Goal: Transaction & Acquisition: Purchase product/service

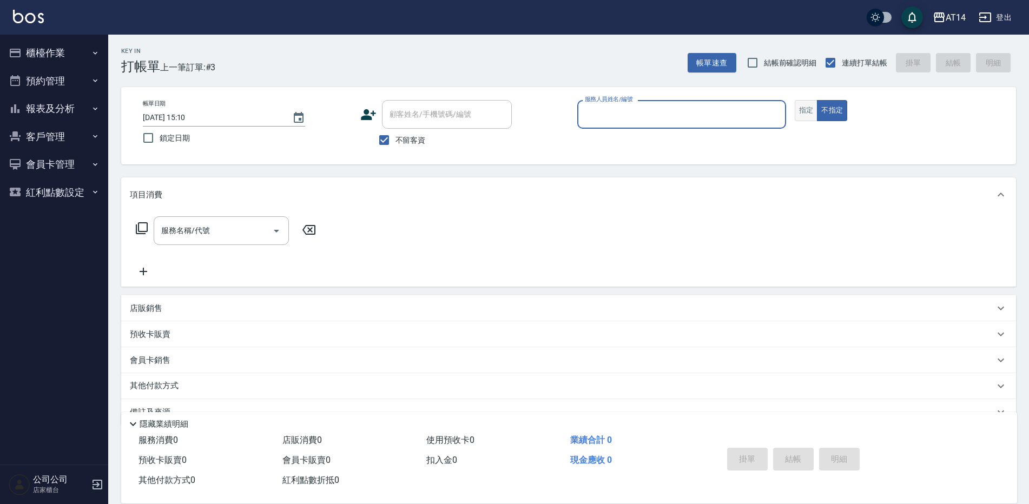
click at [808, 117] on button "指定" at bounding box center [806, 110] width 23 height 21
click at [685, 108] on input "服務人員姓名/編號" at bounding box center [681, 114] width 199 height 19
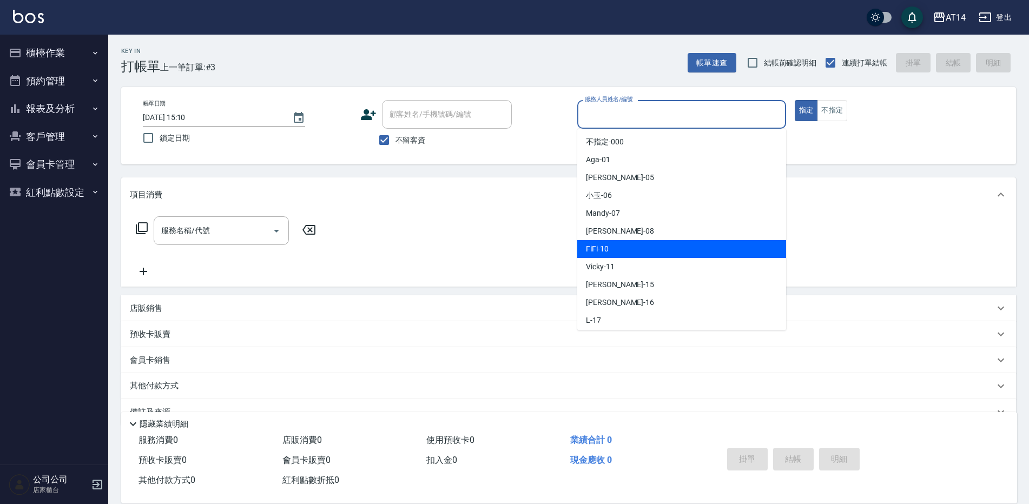
click at [626, 246] on div "FiFi -10" at bounding box center [681, 249] width 209 height 18
type input "FiFi-10"
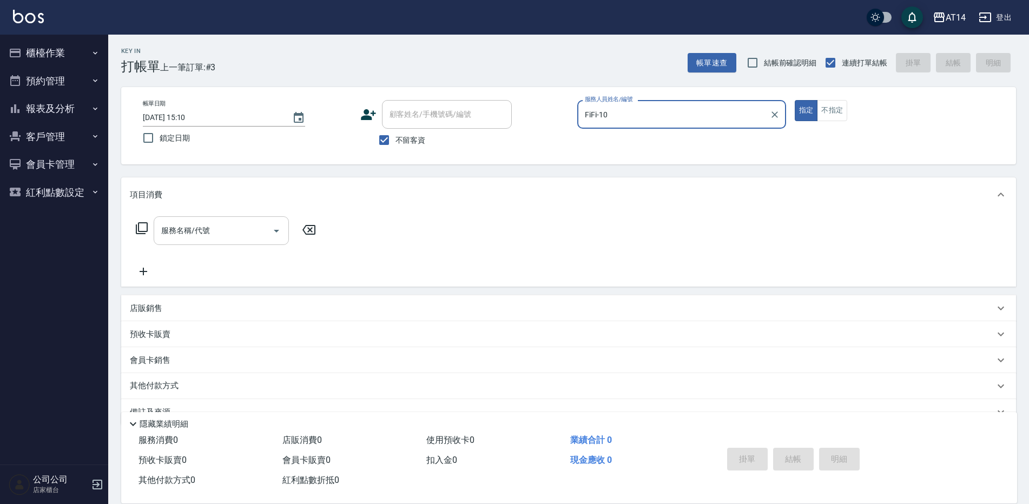
click at [245, 226] on input "服務名稱/代號" at bounding box center [213, 230] width 109 height 19
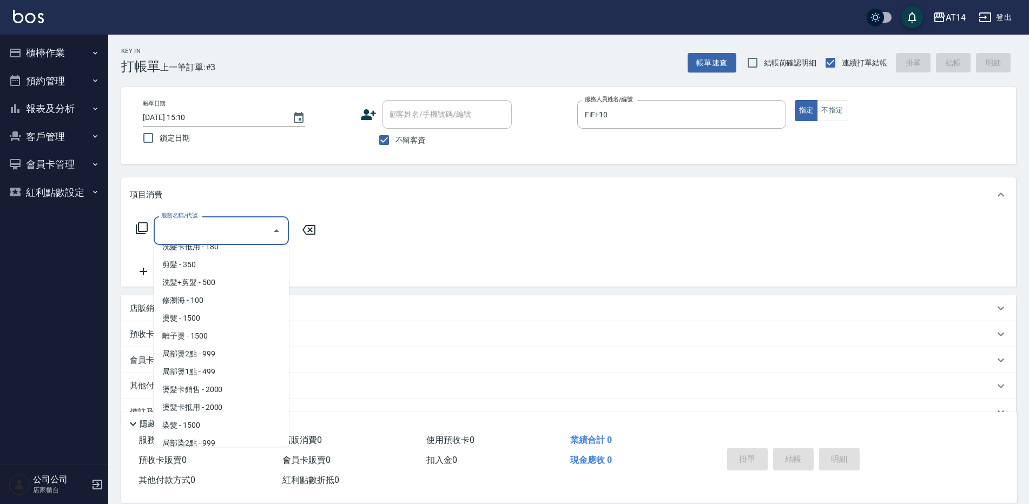
scroll to position [216, 0]
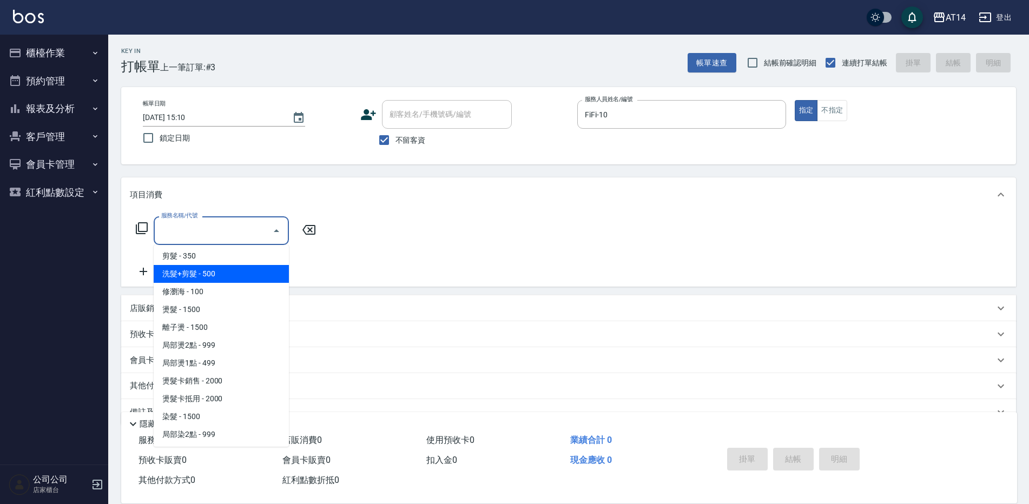
click at [215, 277] on span "洗髮+剪髮 - 500" at bounding box center [221, 274] width 135 height 18
type input "洗髮+剪髮(022)"
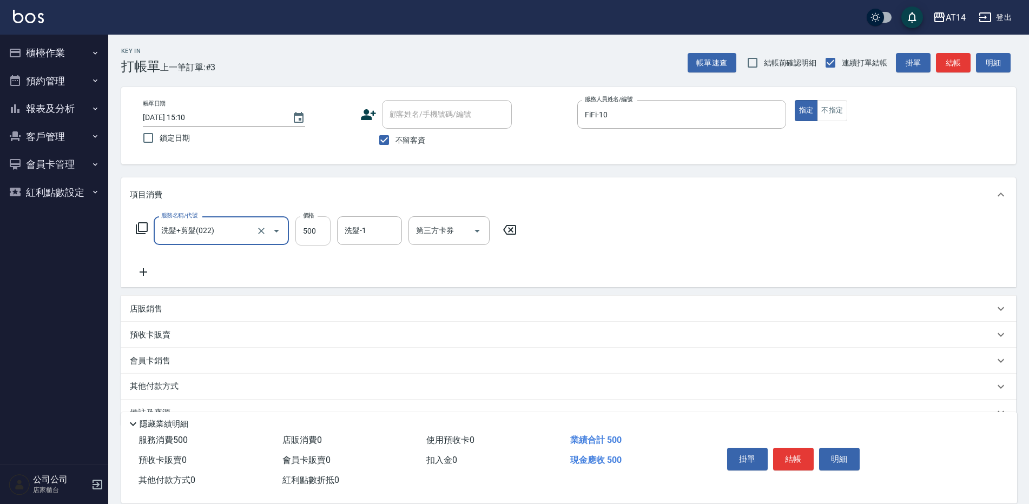
click at [310, 229] on input "500" at bounding box center [312, 230] width 35 height 29
type input "600"
click at [364, 226] on input "洗髮-1" at bounding box center [369, 230] width 55 height 19
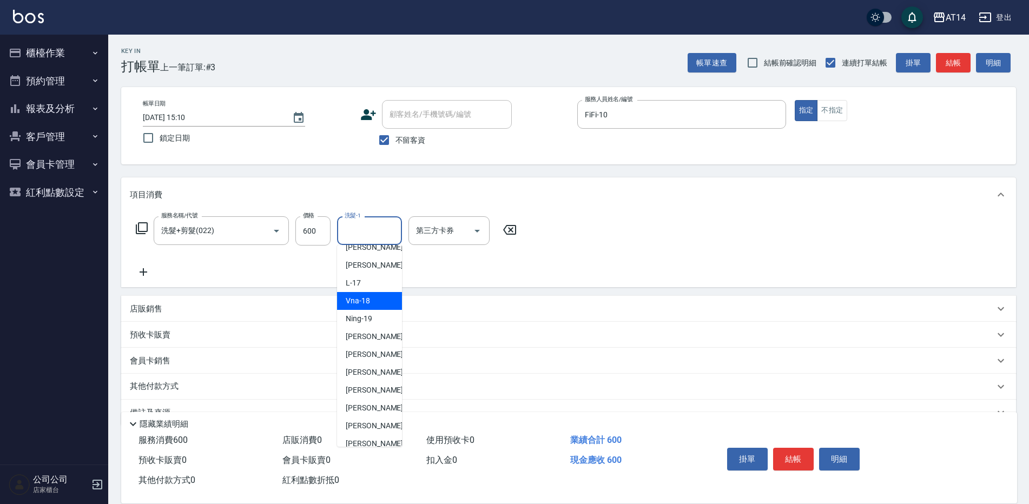
scroll to position [162, 0]
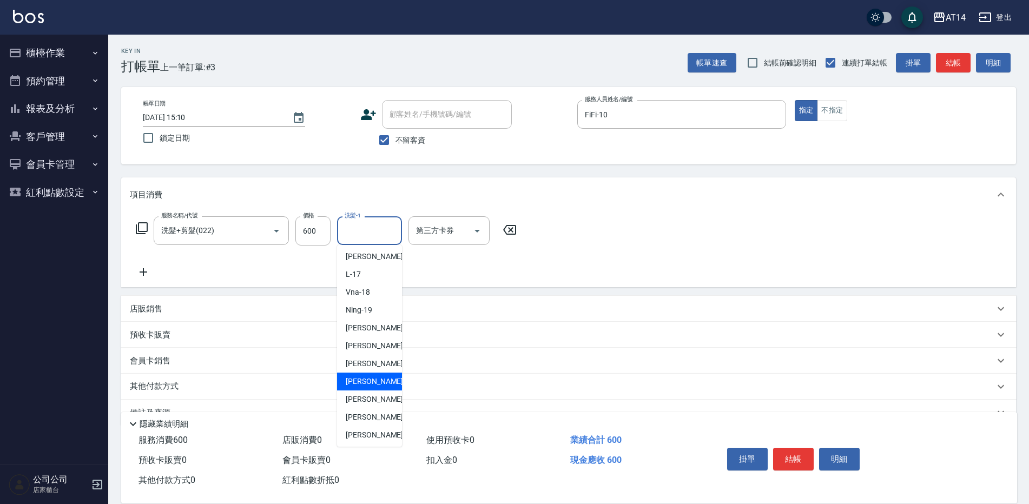
click at [379, 383] on div "[PERSON_NAME] -63" at bounding box center [369, 382] width 65 height 18
type input "[PERSON_NAME]-63"
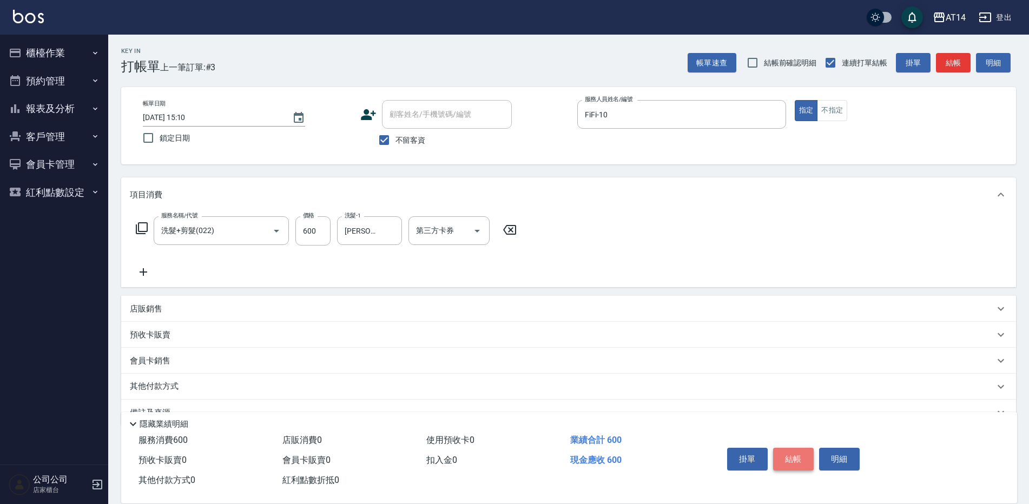
click at [795, 452] on button "結帳" at bounding box center [793, 459] width 41 height 23
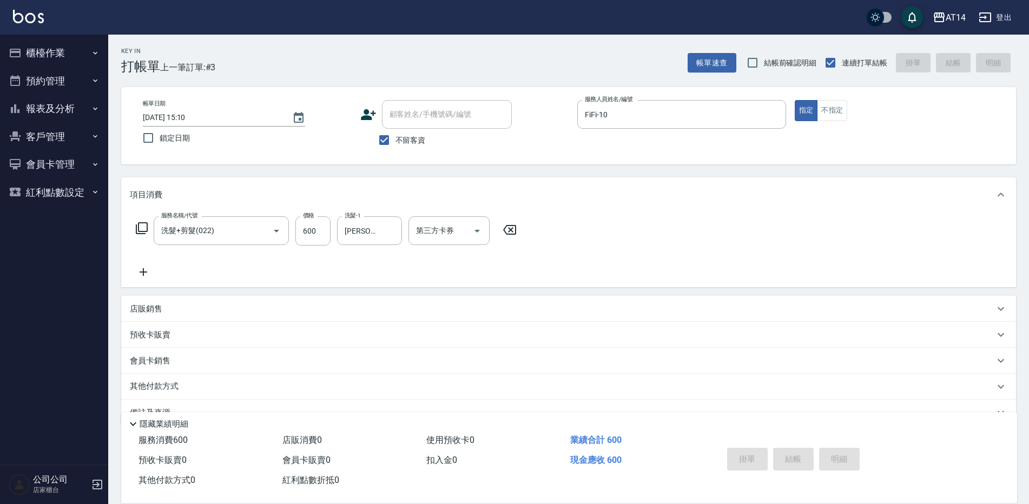
type input "[DATE] 16:18"
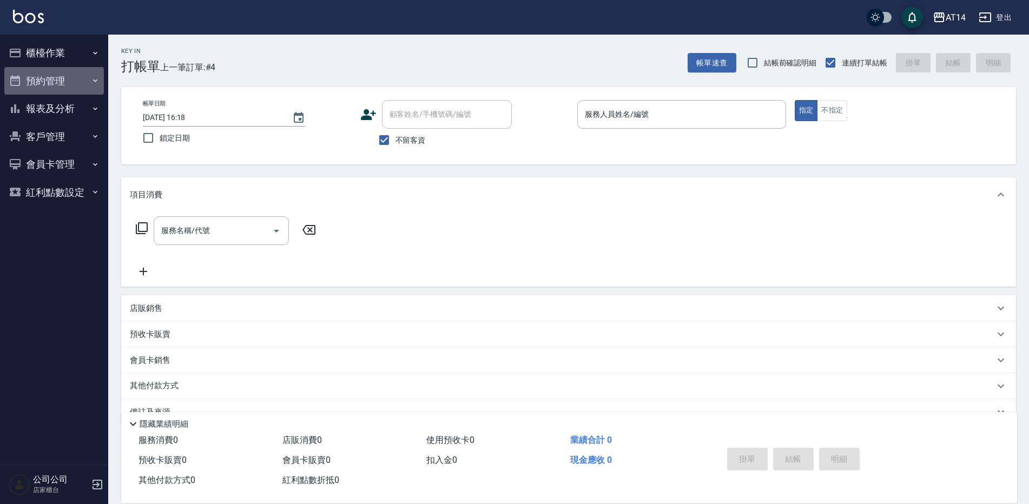
click at [41, 77] on button "預約管理" at bounding box center [54, 81] width 100 height 28
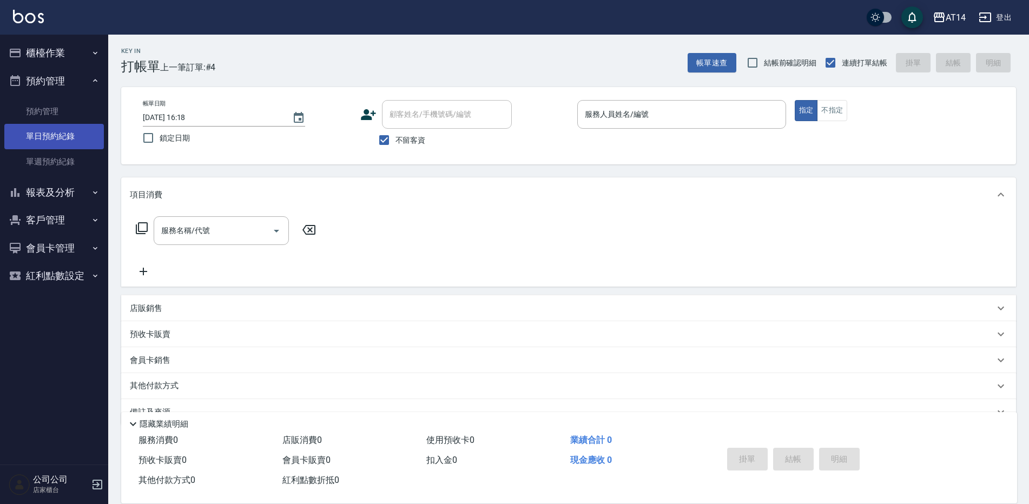
click at [71, 144] on link "單日預約紀錄" at bounding box center [54, 136] width 100 height 25
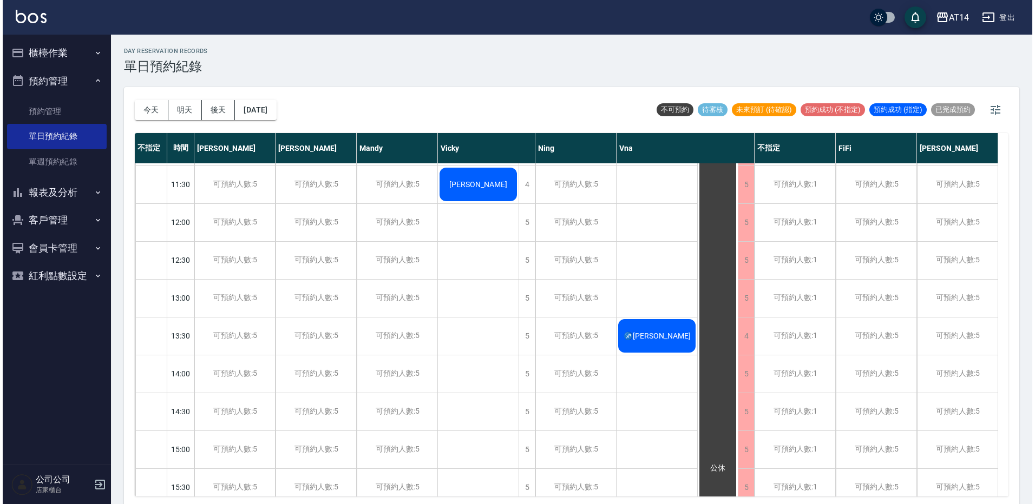
scroll to position [54, 0]
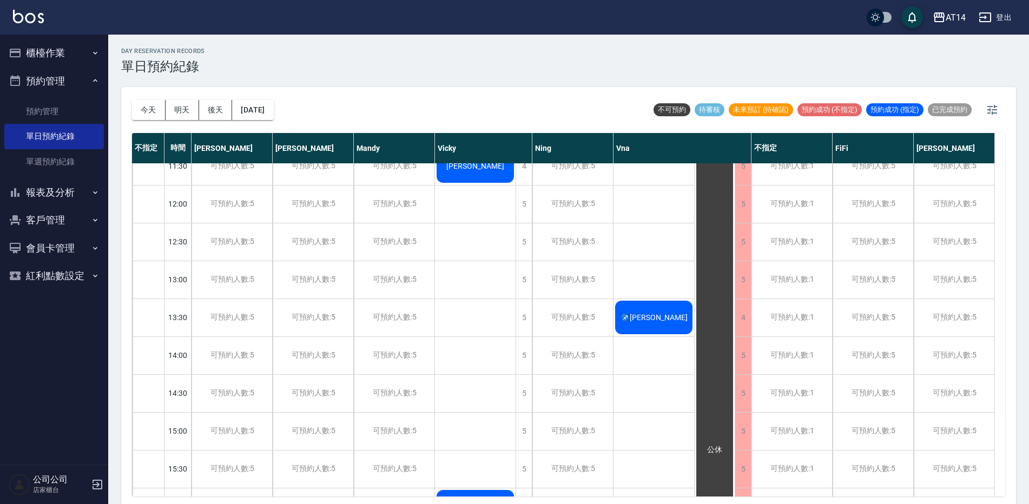
click at [507, 170] on span "♐[PERSON_NAME]" at bounding box center [475, 166] width 62 height 9
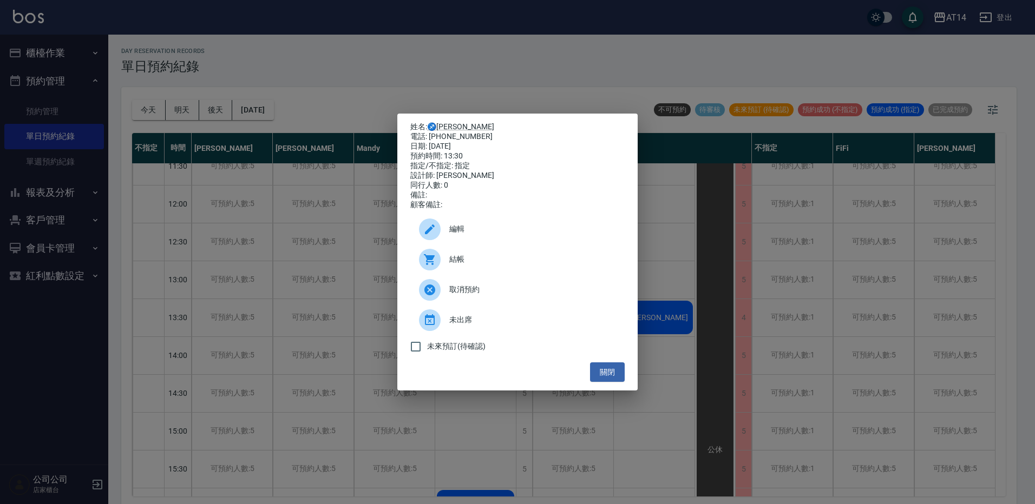
click at [501, 271] on div "結帳" at bounding box center [517, 260] width 214 height 30
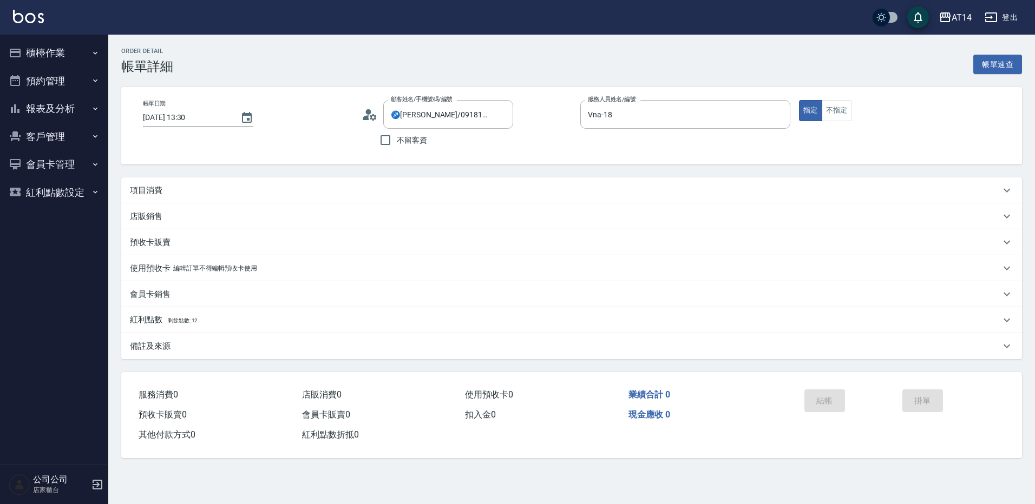
click at [196, 189] on div "項目消費" at bounding box center [565, 190] width 870 height 11
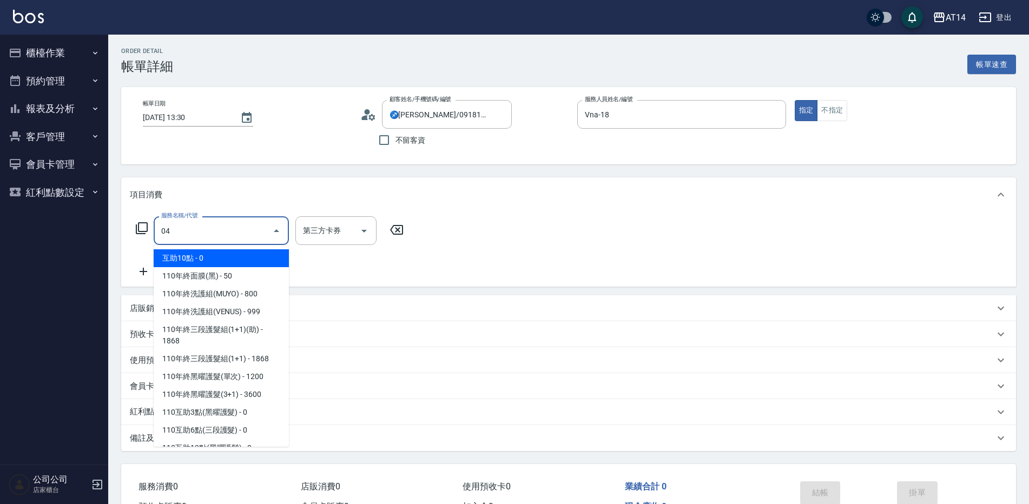
type input "041"
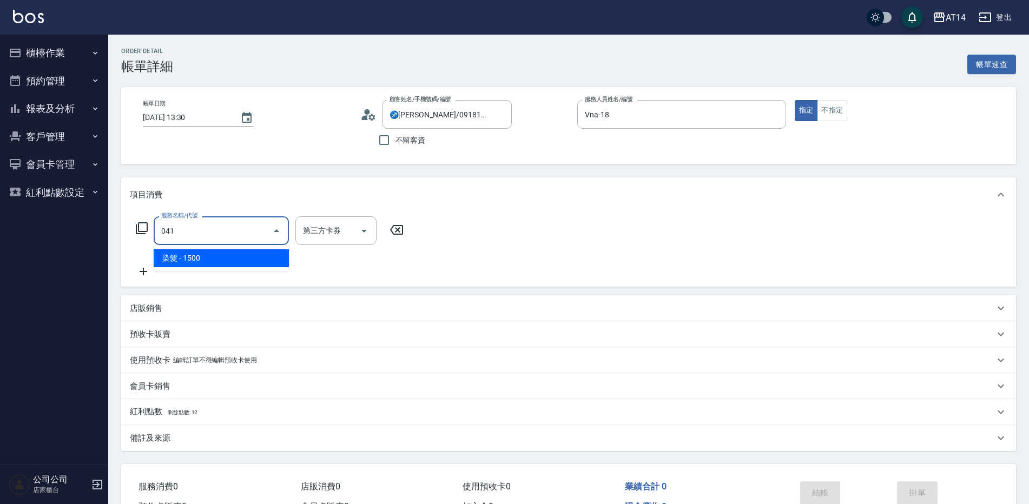
type input "3"
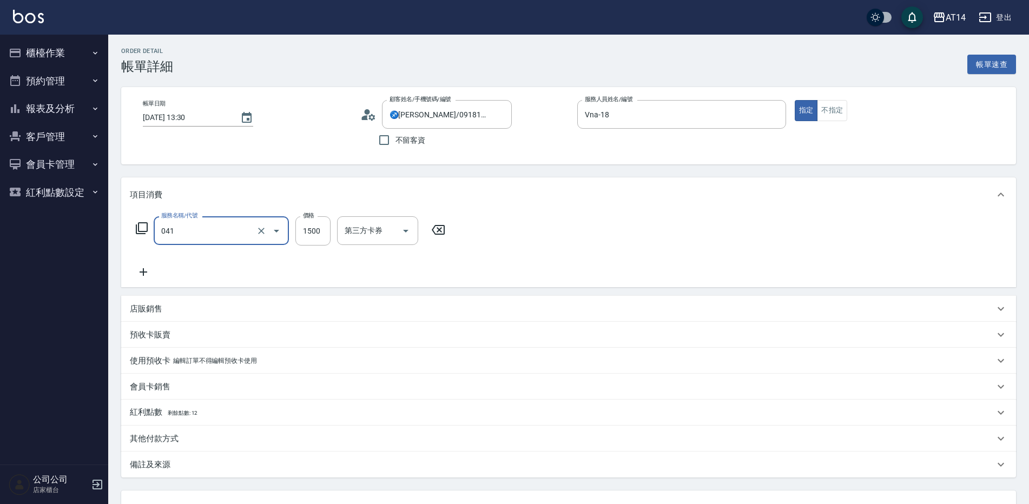
type input "染髮(041)"
click at [294, 231] on div "服務名稱/代號 染髮(041) 服務名稱/代號 價格 1500 價格 第三方卡券 第三方卡券" at bounding box center [291, 230] width 322 height 29
click at [306, 228] on input "1500" at bounding box center [312, 230] width 35 height 29
type input "23"
type input "0"
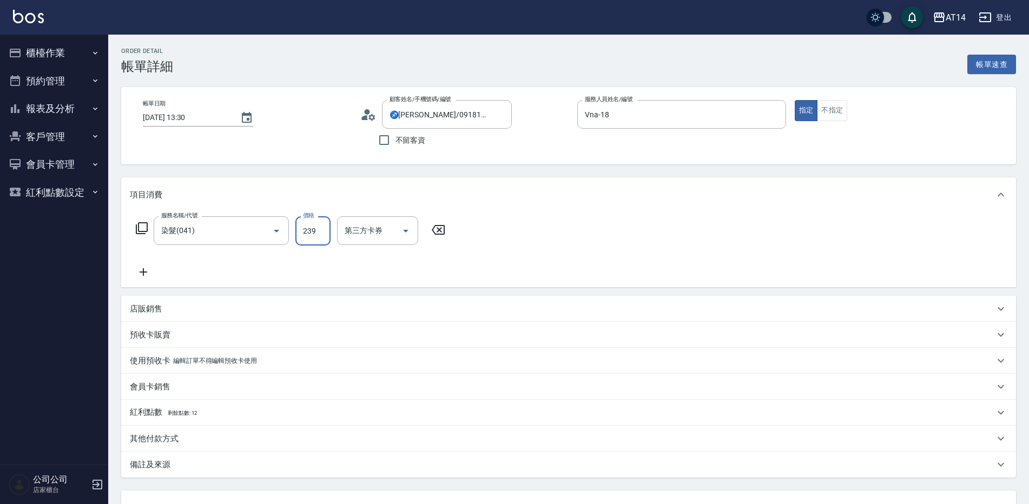
type input "2399"
type input "5"
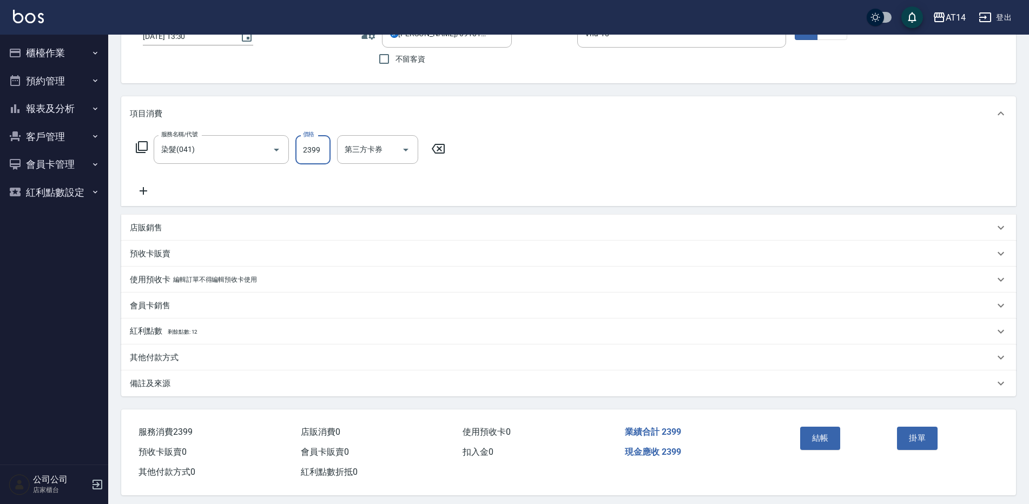
scroll to position [90, 0]
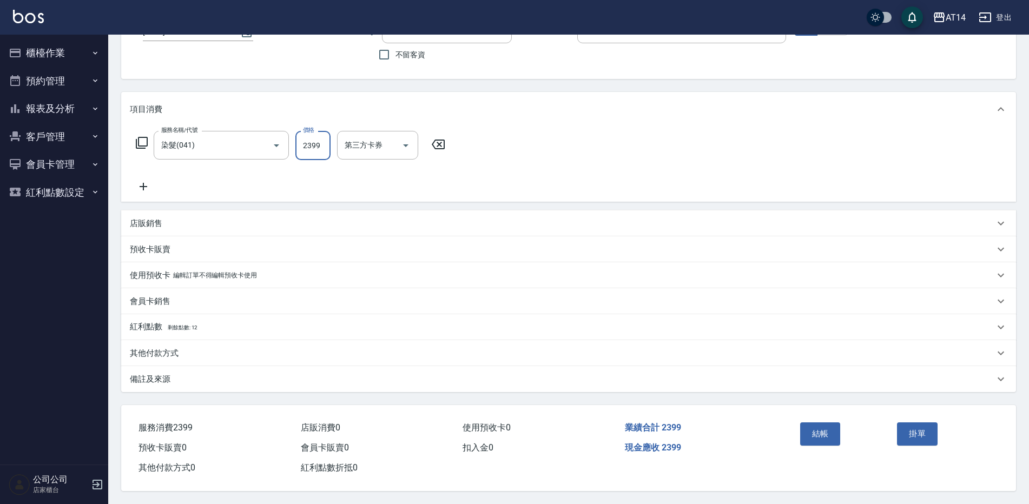
type input "2399"
drag, startPoint x: 287, startPoint y: 312, endPoint x: 387, endPoint y: 263, distance: 111.6
click at [821, 437] on button "結帳" at bounding box center [820, 434] width 41 height 23
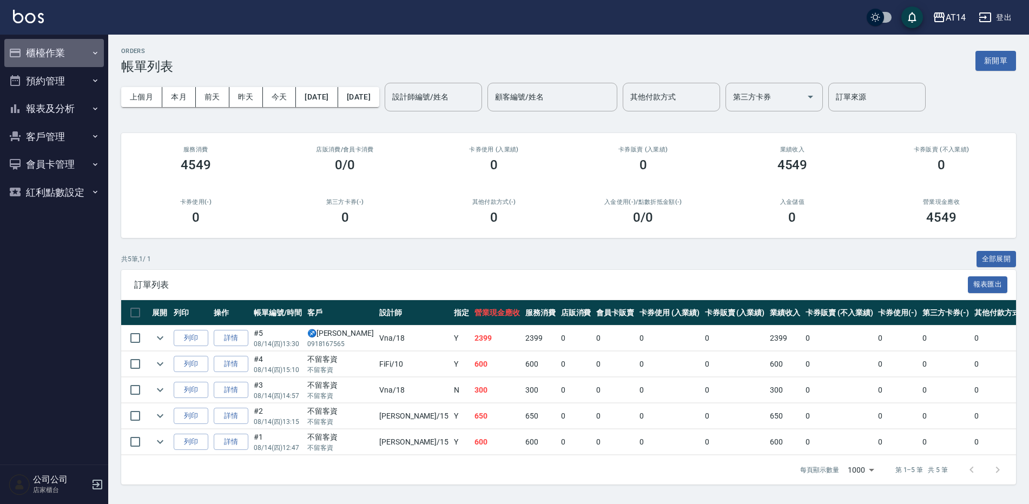
click at [68, 52] on button "櫃檯作業" at bounding box center [54, 53] width 100 height 28
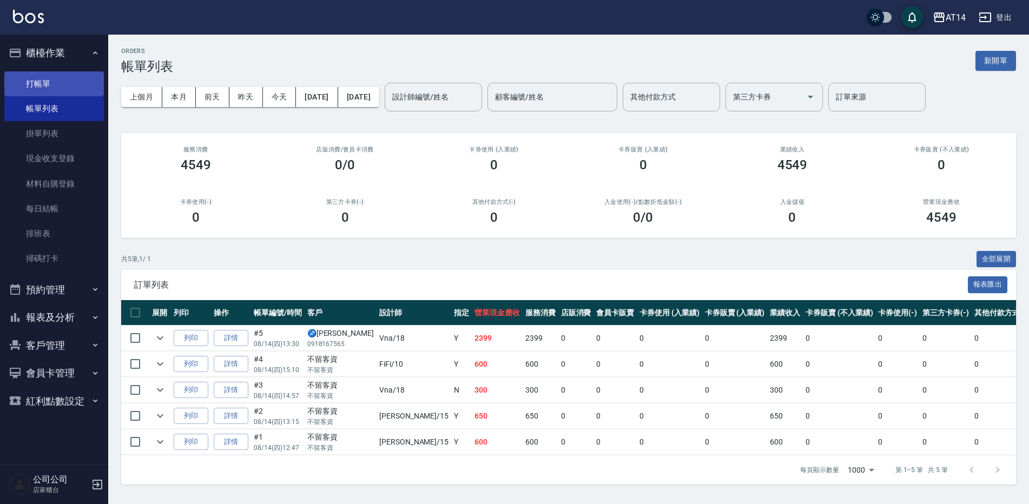
click at [65, 71] on link "打帳單" at bounding box center [54, 83] width 100 height 25
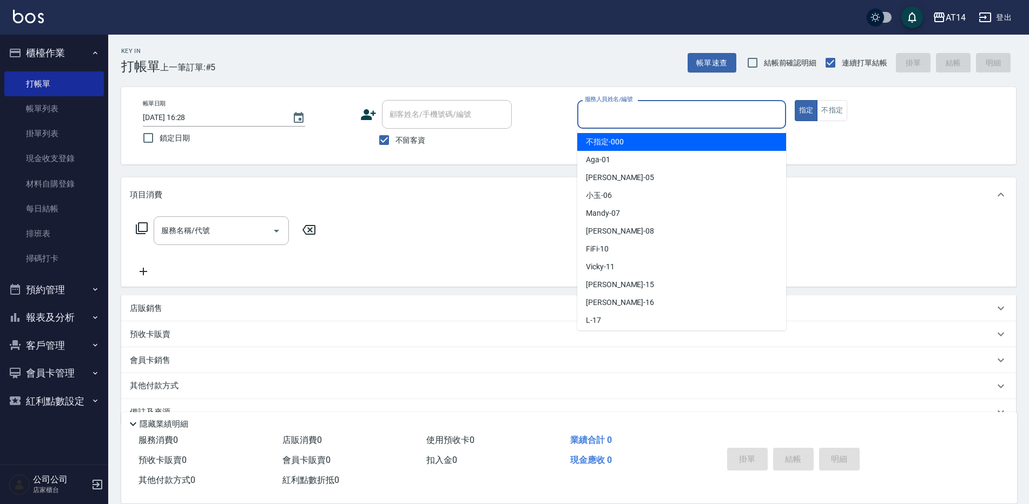
click at [626, 111] on input "服務人員姓名/編號" at bounding box center [681, 114] width 199 height 19
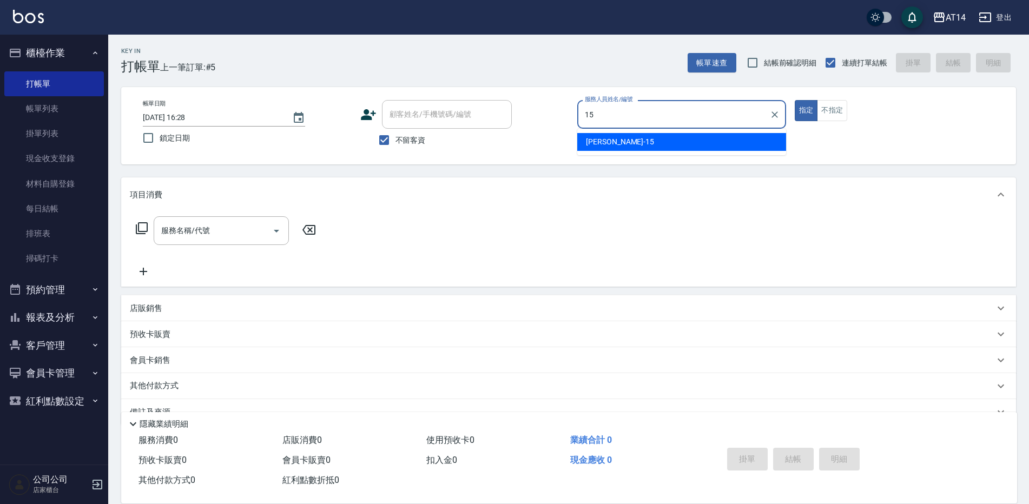
type input "Dora-15"
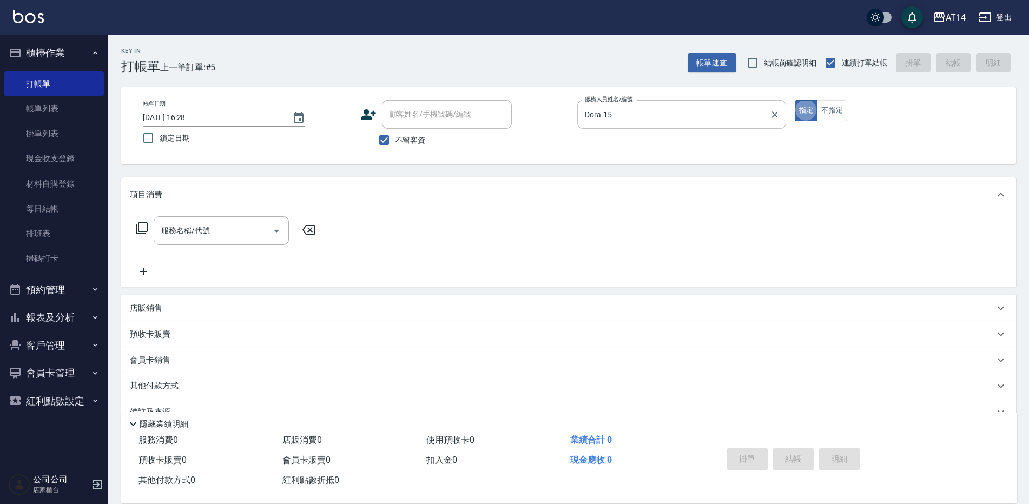
type button "true"
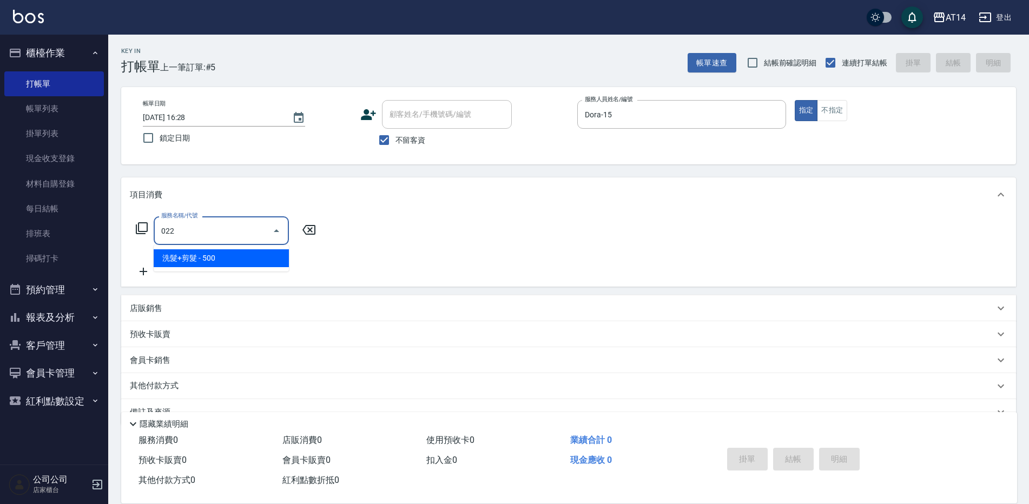
type input "洗髮+剪髮(022)"
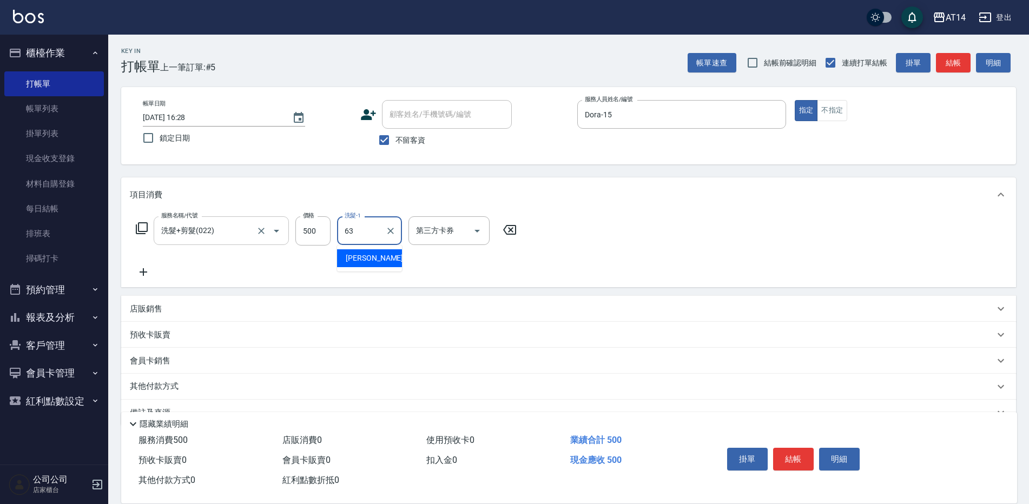
type input "[PERSON_NAME]-63"
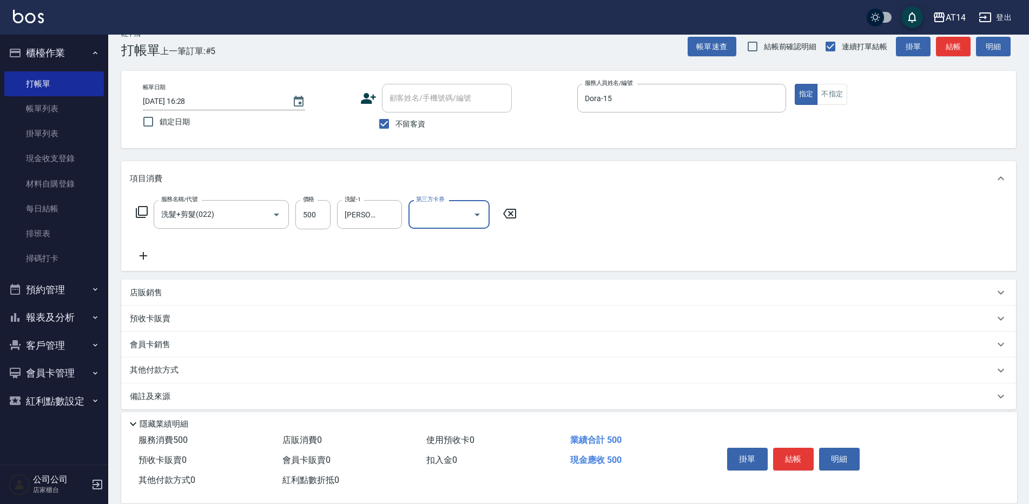
scroll to position [25, 0]
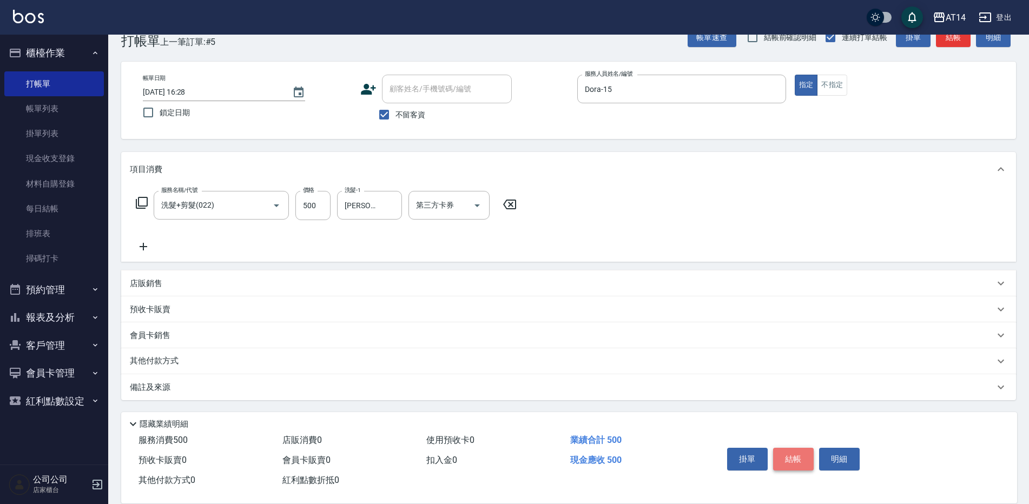
click at [786, 453] on button "結帳" at bounding box center [793, 459] width 41 height 23
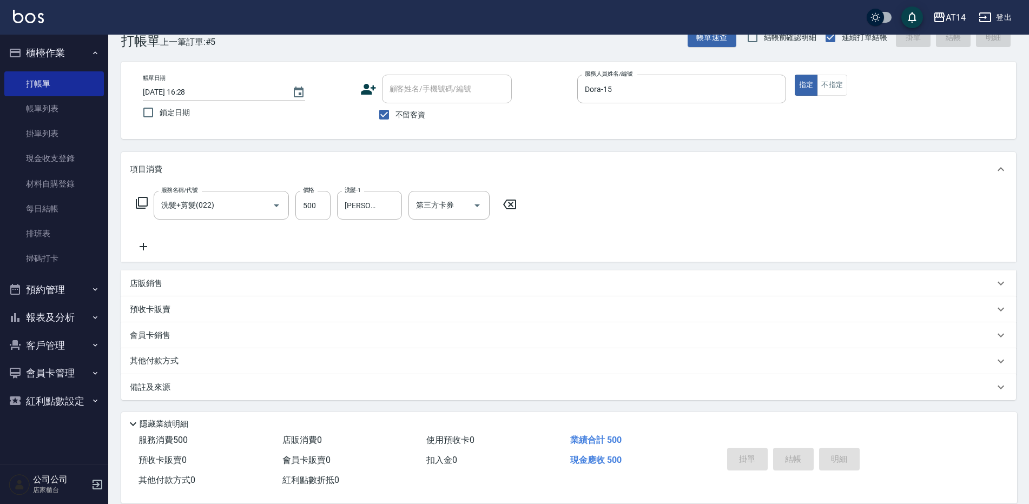
type input "2025/08/14 16:46"
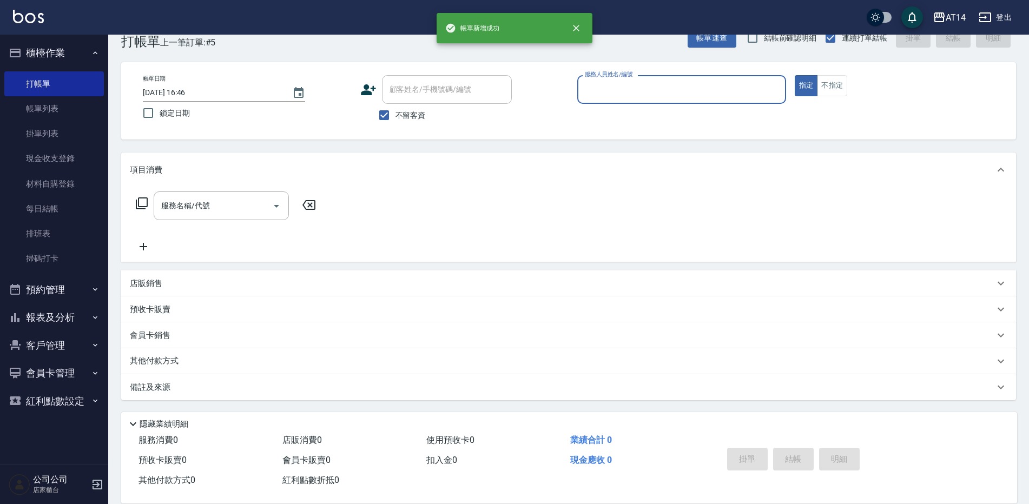
scroll to position [25, 0]
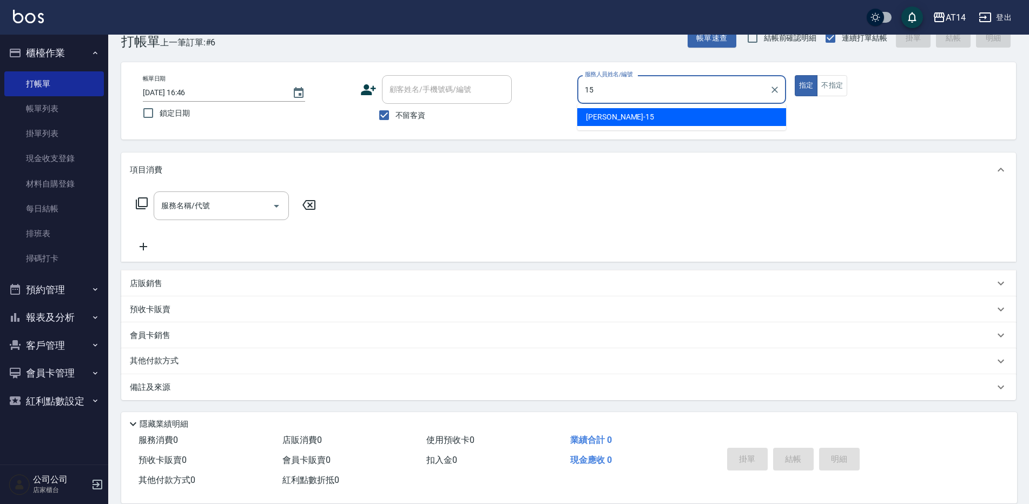
type input "Dora-15"
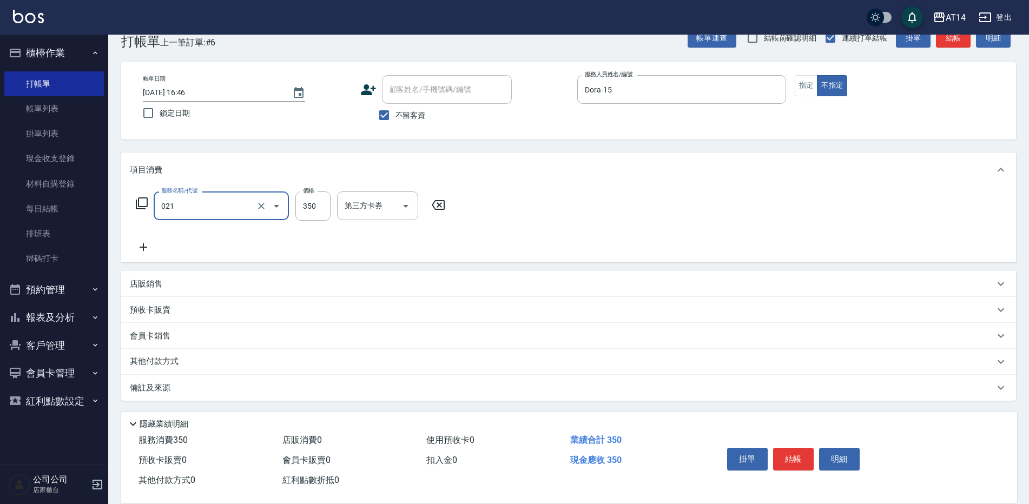
type input "剪髮(021)"
type input "100"
click at [954, 43] on button "結帳" at bounding box center [953, 38] width 35 height 20
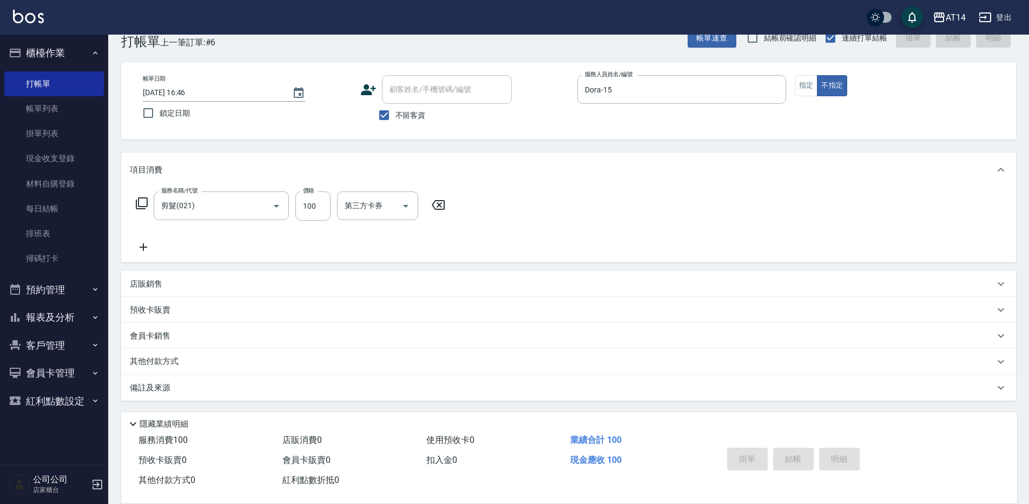
type input "2025/08/14 16:49"
